Goal: Transaction & Acquisition: Purchase product/service

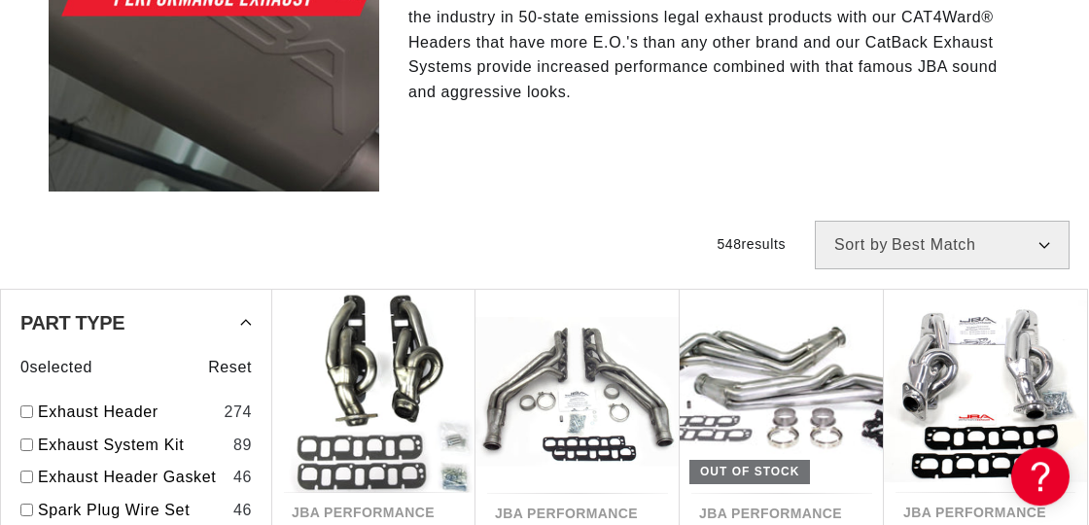
scroll to position [525, 0]
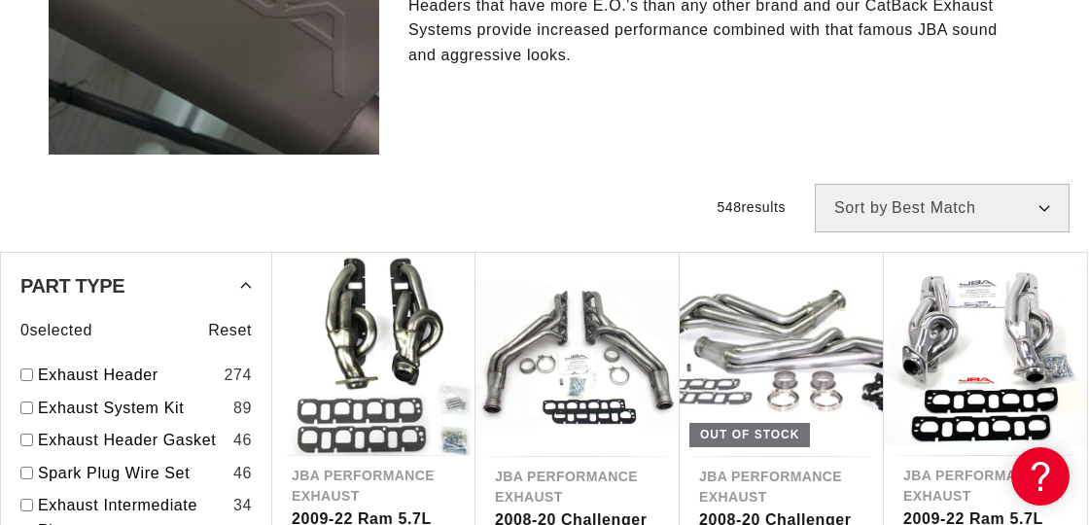
click at [262, 184] on div "Filters 548 results Show Universal Parts Sort by Best Match Featured Name, A-Z …" at bounding box center [544, 208] width 1089 height 49
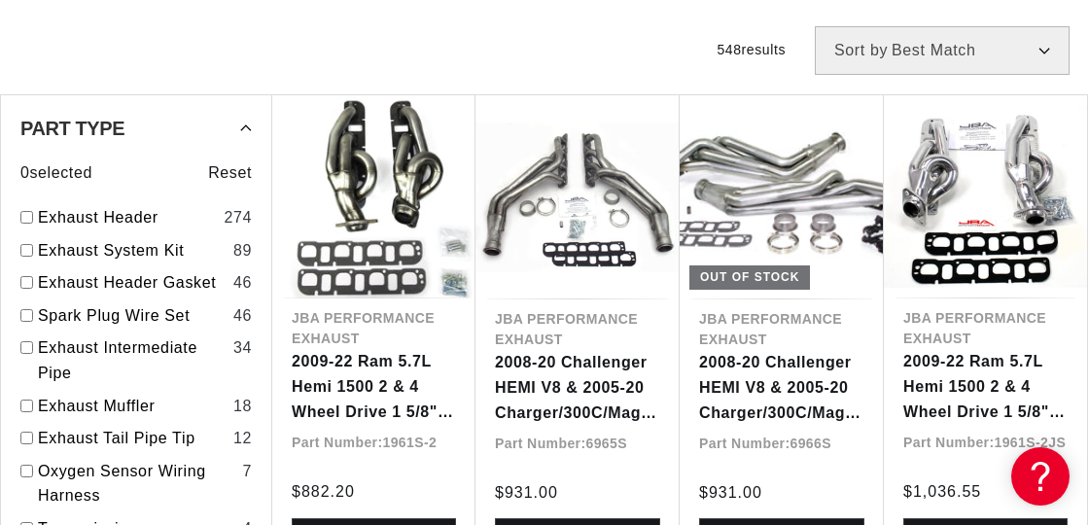
scroll to position [735, 0]
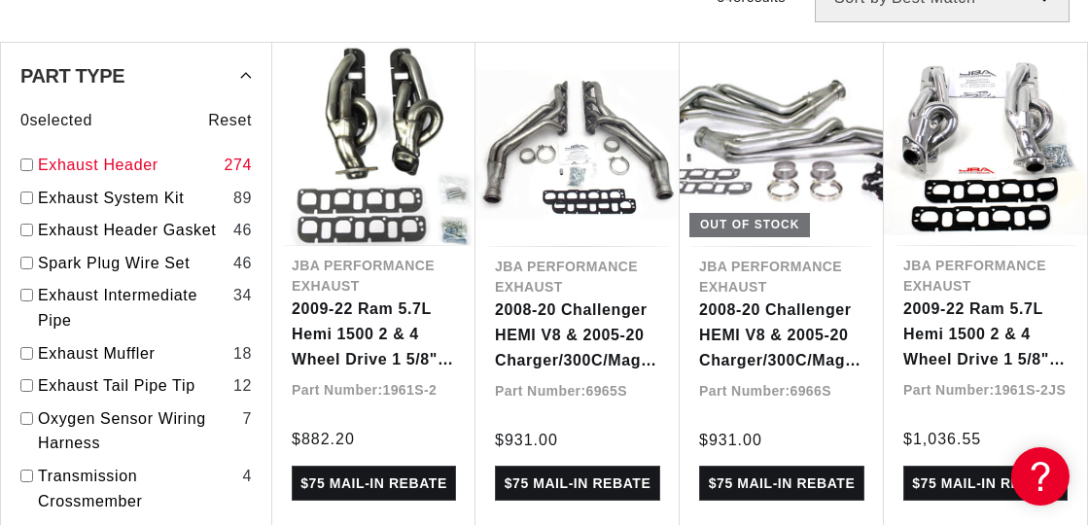
click at [27, 158] on input "checkbox" at bounding box center [26, 164] width 13 height 13
checkbox input "true"
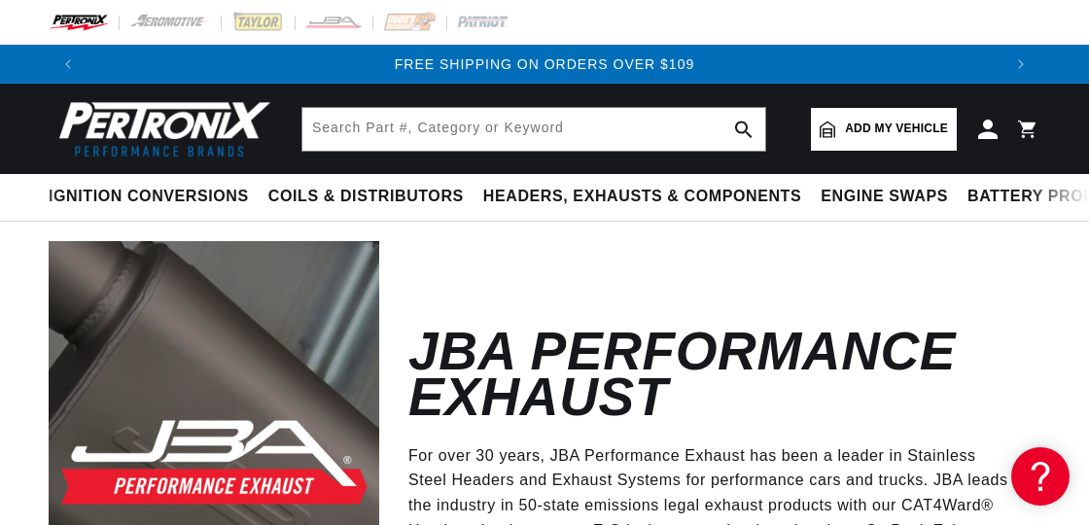
click at [890, 118] on link "Add my vehicle" at bounding box center [884, 129] width 146 height 43
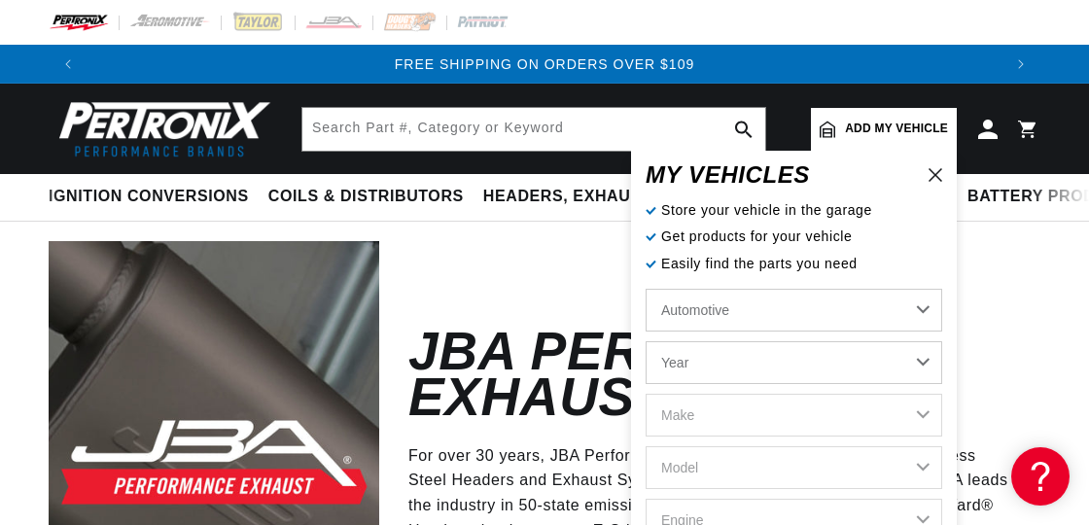
click at [645, 341] on select "Year 2022 2021 2020 2019 2018 2017 2016 2015 2014 2013 2012 2011 2010 2009 2008…" at bounding box center [793, 362] width 296 height 43
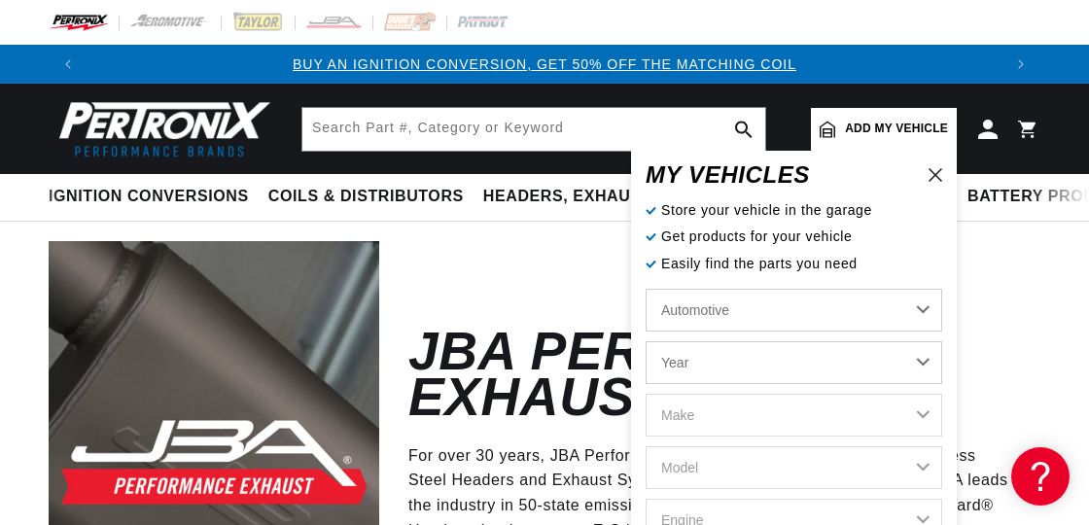
select select "1990"
click option "1990" at bounding box center [0, 0] width 0 height 0
select select "1990"
click at [645, 394] on select "Make Buick Cadillac Chevrolet Chrysler Dodge Ford GMC Hyundai Isuzu Jeep Lincol…" at bounding box center [793, 415] width 296 height 43
select select "Chevrolet"
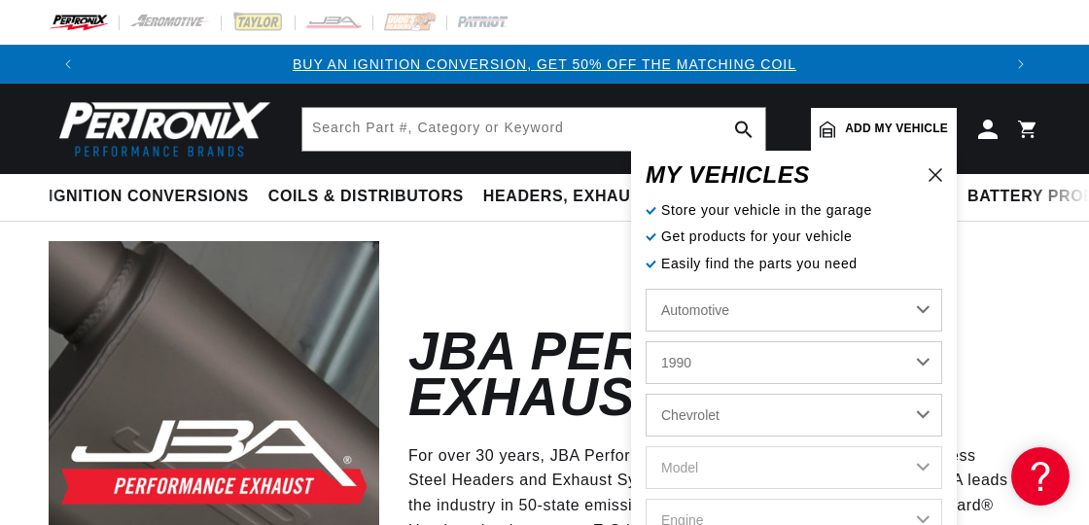
click option "Chevrolet" at bounding box center [0, 0] width 0 height 0
select select "Chevrolet"
click at [645, 446] on select "Model Astro B60 Blazer C50 C60 C60 Kodiak C70 C70 Kodiak C1500 C2500 C3500 C550…" at bounding box center [793, 467] width 296 height 43
select select "C1500"
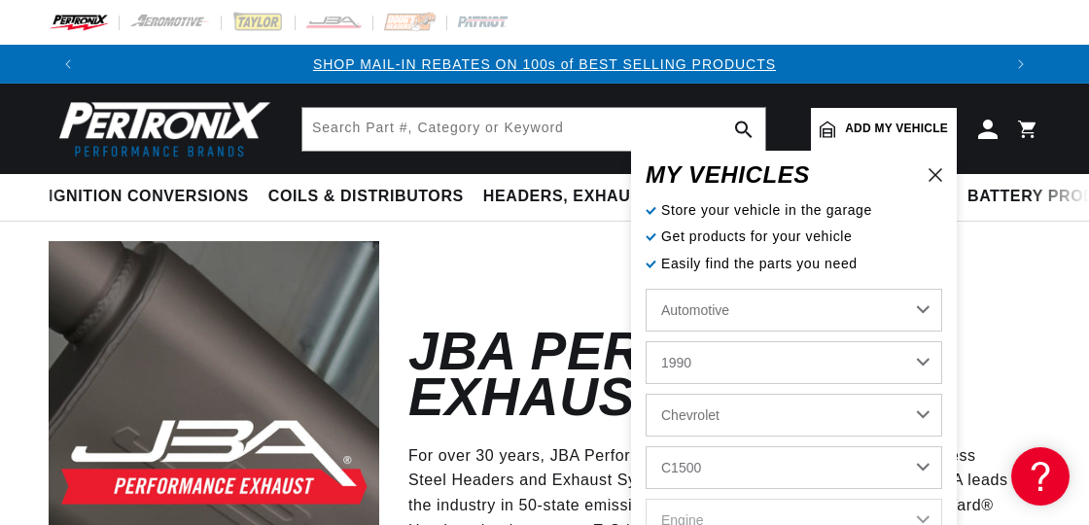
click option "C1500" at bounding box center [0, 0] width 0 height 0
select select "C1500"
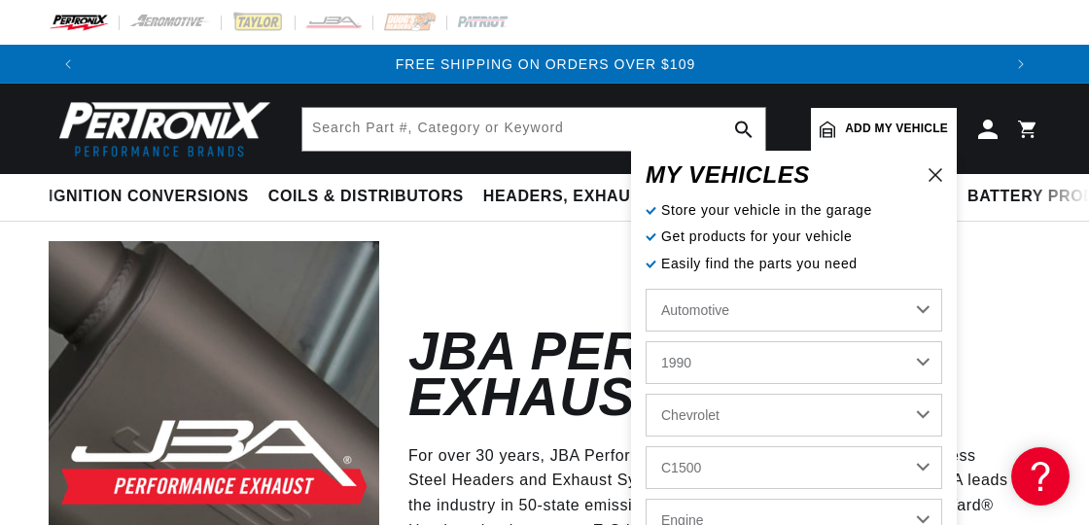
scroll to position [0, 1828]
click at [913, 237] on p "Get products for your vehicle" at bounding box center [793, 236] width 296 height 21
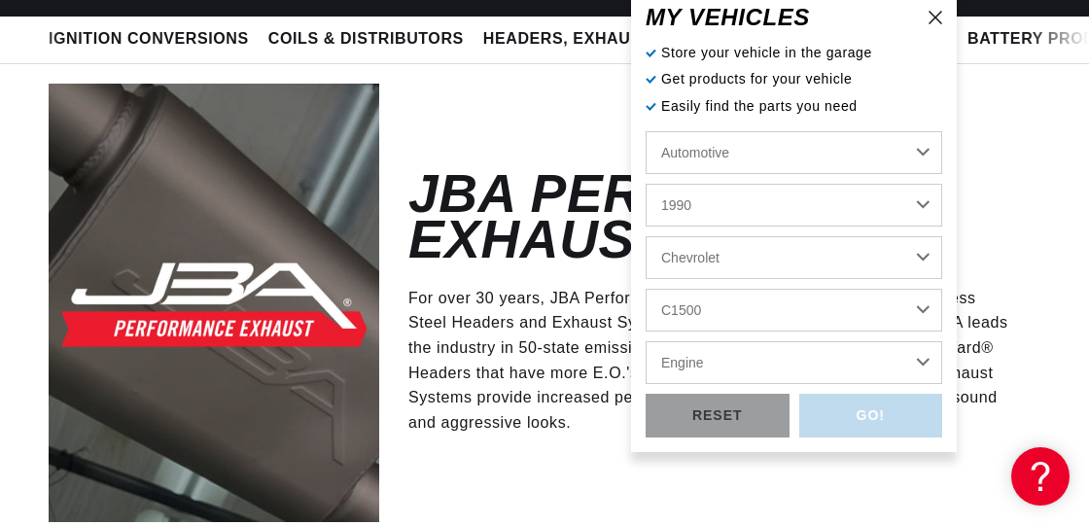
scroll to position [210, 0]
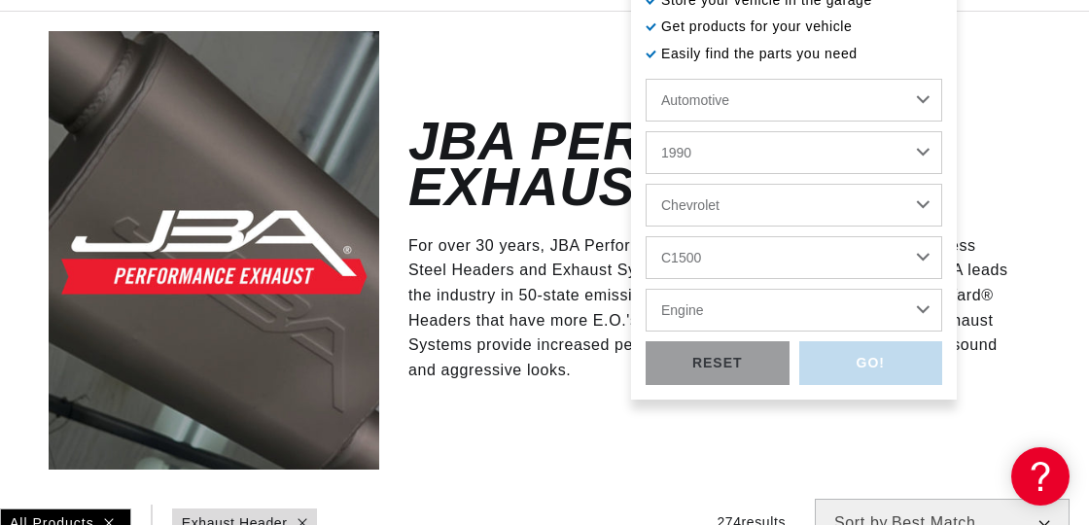
click at [645, 289] on select "Engine 4.3L 5.0L 5.7L 7.4L" at bounding box center [793, 310] width 296 height 43
select select "7.4L"
click option "7.4L" at bounding box center [0, 0] width 0 height 0
select select "7.4L"
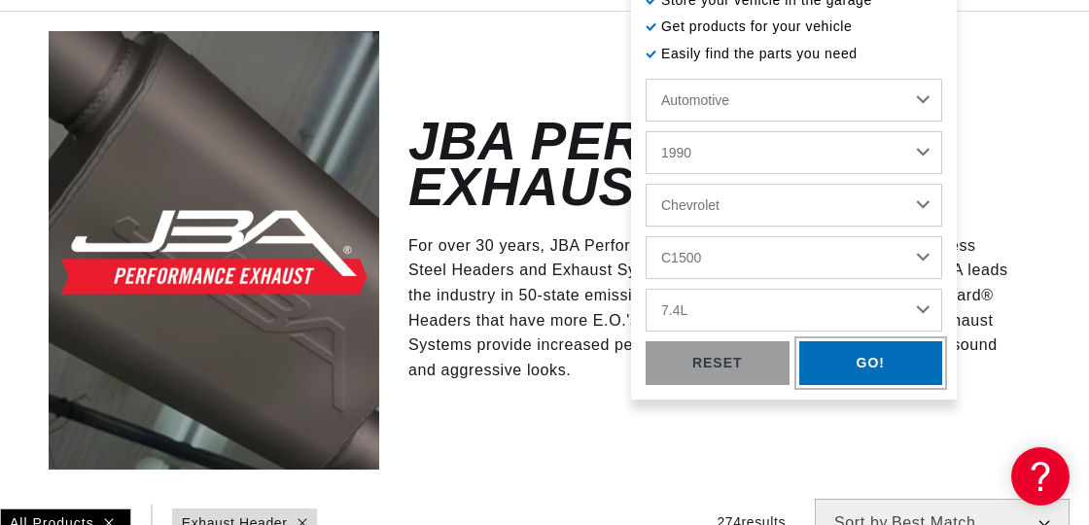
scroll to position [0, 0]
click at [853, 364] on div "GO!" at bounding box center [871, 363] width 144 height 44
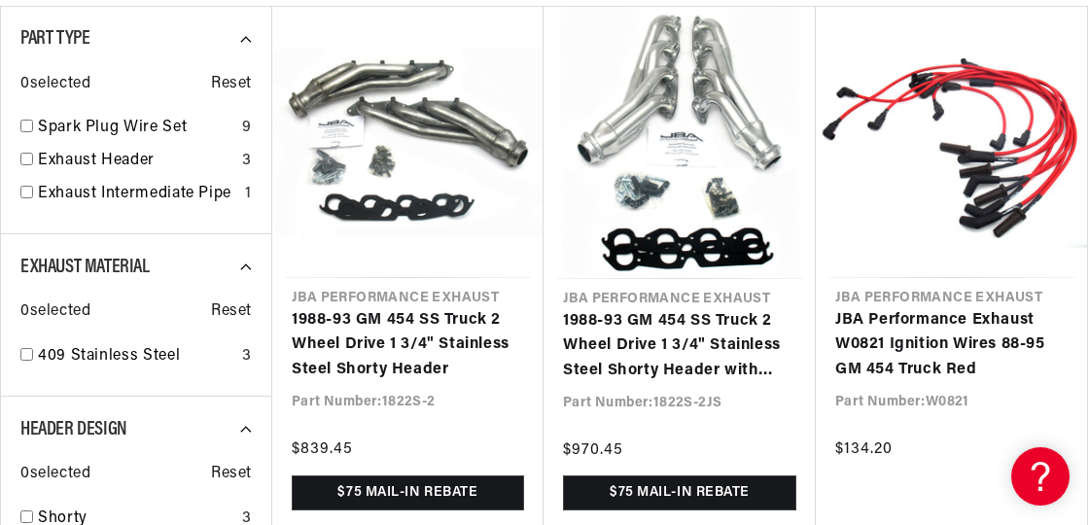
scroll to position [367, 0]
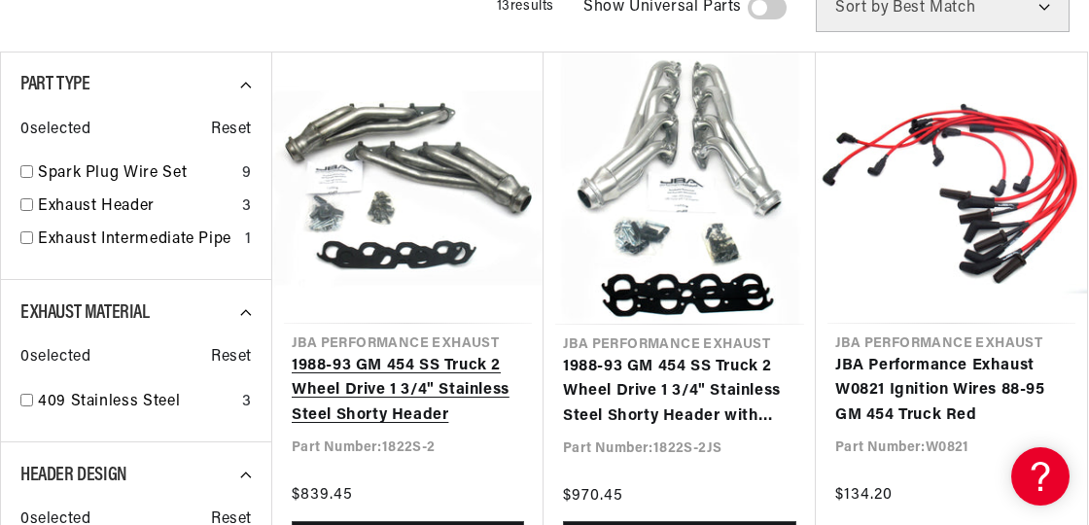
click at [372, 372] on link "1988-93 GM 454 SS Truck 2 Wheel Drive 1 3/4" Stainless Steel Shorty Header" at bounding box center [408, 391] width 232 height 75
